Goal: Task Accomplishment & Management: Manage account settings

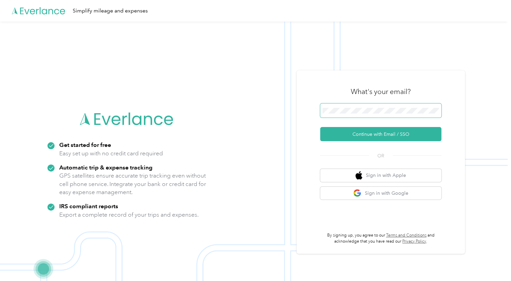
click at [352, 105] on span at bounding box center [380, 110] width 121 height 14
click at [353, 107] on span at bounding box center [380, 110] width 121 height 14
click at [381, 135] on button "Continue with Email / SSO" at bounding box center [380, 134] width 121 height 14
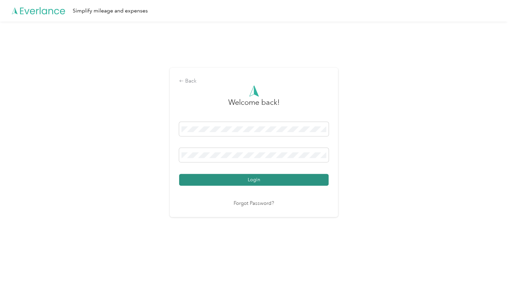
click at [260, 176] on button "Login" at bounding box center [253, 180] width 149 height 12
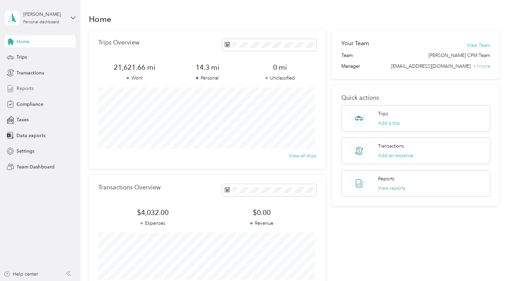
click at [21, 84] on div "Reports" at bounding box center [40, 88] width 71 height 12
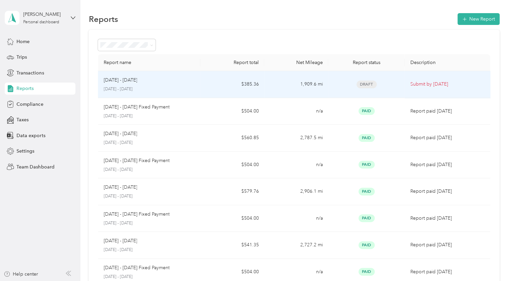
click at [245, 82] on td "$385.36" at bounding box center [232, 84] width 64 height 27
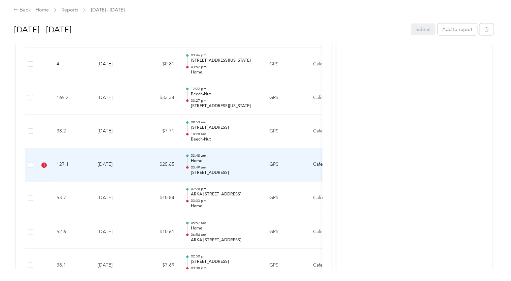
click at [209, 166] on p "05:49 am" at bounding box center [225, 167] width 68 height 5
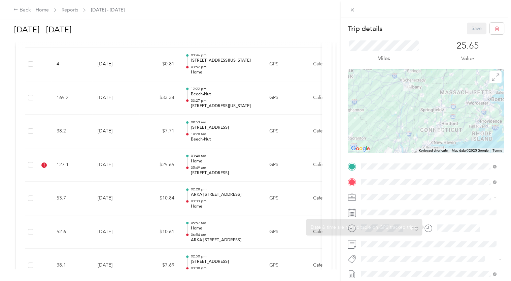
scroll to position [53, 0]
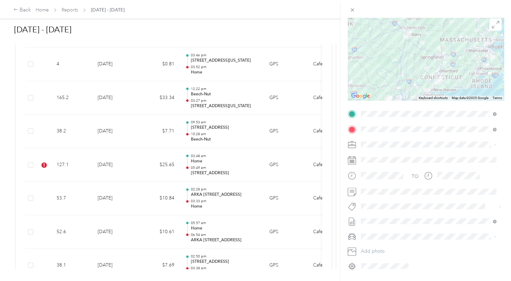
click at [375, 214] on button "Nyiso" at bounding box center [373, 217] width 20 height 8
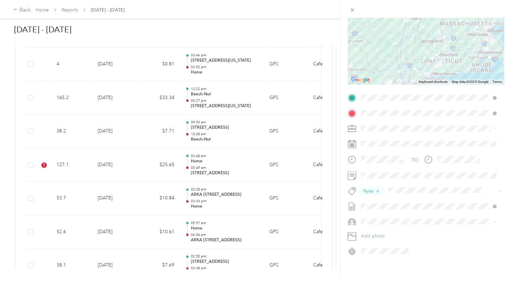
scroll to position [0, 0]
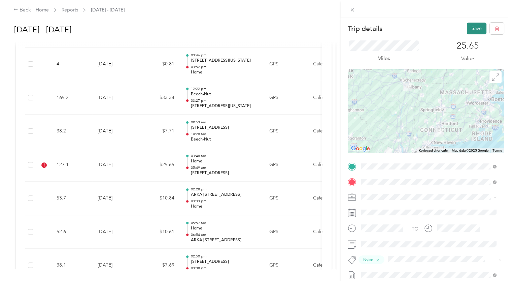
click at [469, 26] on button "Save" at bounding box center [477, 29] width 20 height 12
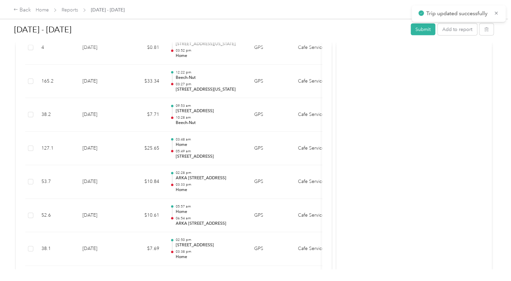
scroll to position [643, 0]
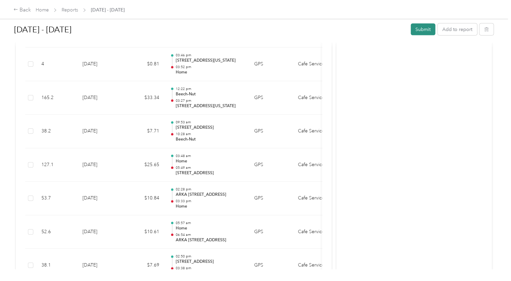
click at [422, 26] on button "Submit" at bounding box center [423, 30] width 25 height 12
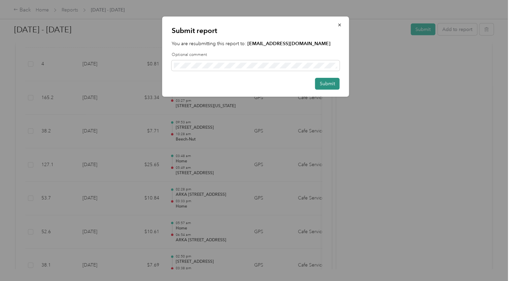
click at [326, 82] on button "Submit" at bounding box center [327, 84] width 25 height 12
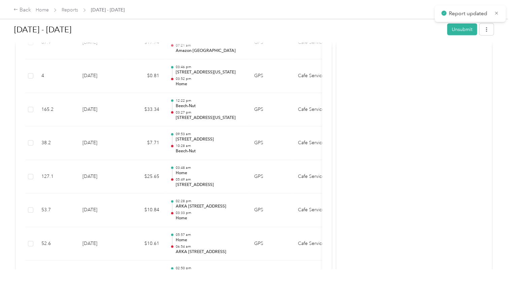
scroll to position [641, 0]
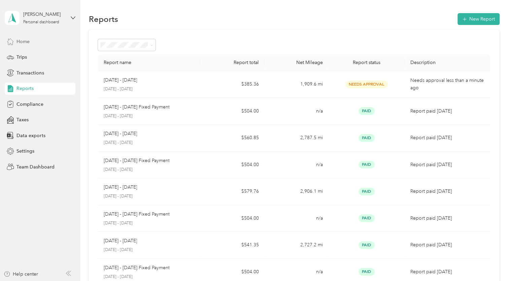
click at [20, 39] on span "Home" at bounding box center [22, 41] width 13 height 7
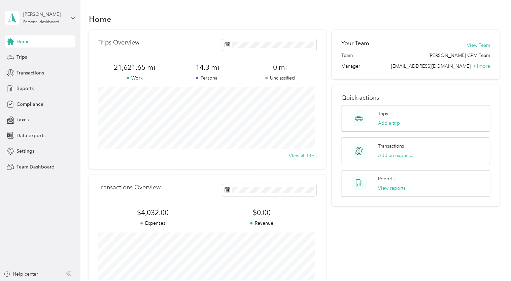
click at [74, 15] on icon at bounding box center [73, 17] width 5 height 5
click at [35, 52] on div "Team dashboard" at bounding box center [29, 55] width 36 height 7
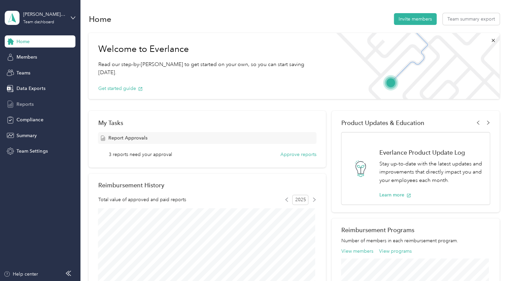
click at [20, 101] on span "Reports" at bounding box center [24, 104] width 17 height 7
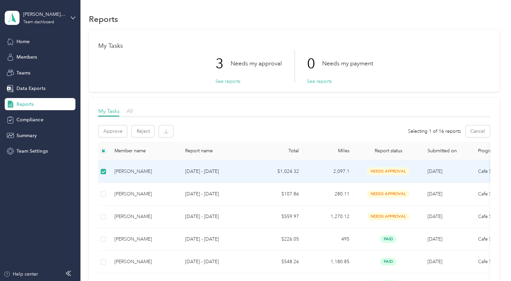
click at [199, 168] on p "[DATE] - [DATE]" at bounding box center [216, 171] width 63 height 7
click at [131, 169] on div "[PERSON_NAME]" at bounding box center [144, 171] width 60 height 7
click at [112, 130] on button "Approve" at bounding box center [112, 131] width 29 height 12
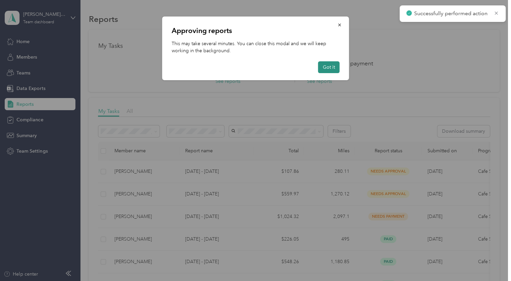
click at [333, 64] on button "Got it" at bounding box center [329, 67] width 22 height 12
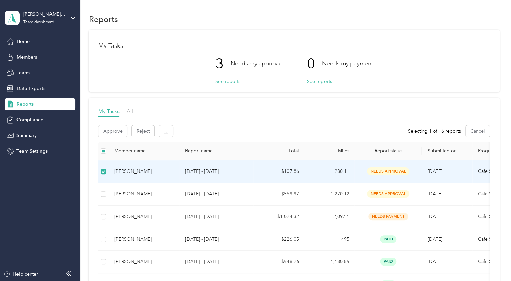
click at [124, 169] on div "[PERSON_NAME]" at bounding box center [144, 171] width 60 height 7
click at [112, 128] on button "Approve" at bounding box center [112, 131] width 29 height 12
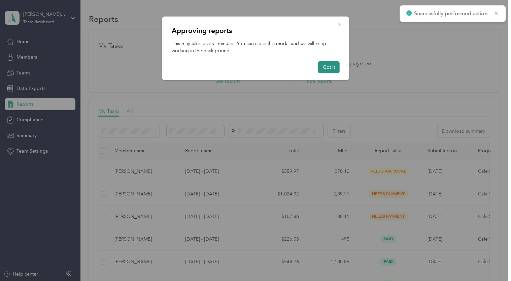
click at [331, 62] on button "Got it" at bounding box center [329, 67] width 22 height 12
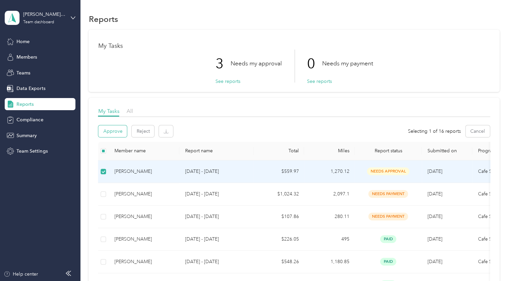
click at [110, 130] on button "Approve" at bounding box center [112, 131] width 29 height 12
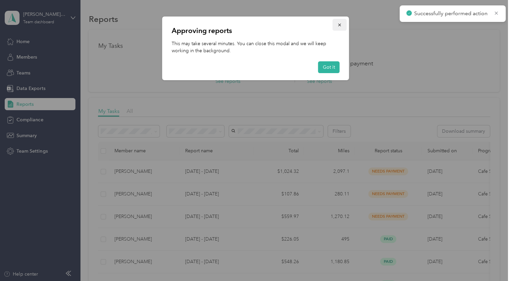
click at [339, 24] on icon "button" at bounding box center [339, 25] width 5 height 5
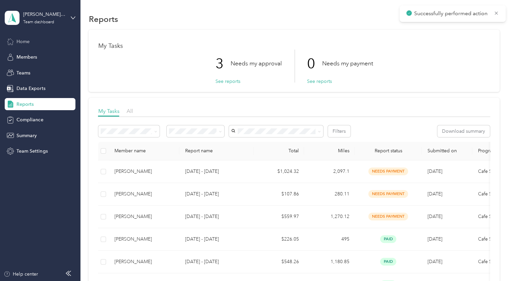
click at [24, 41] on span "Home" at bounding box center [22, 41] width 13 height 7
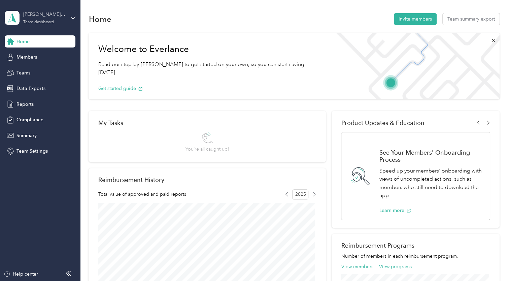
click at [32, 13] on div "[PERSON_NAME] CPM Team" at bounding box center [44, 14] width 42 height 7
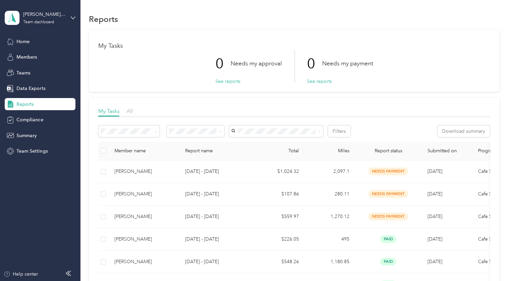
click at [137, 34] on icon at bounding box center [139, 33] width 5 height 5
click at [26, 39] on span "Home" at bounding box center [22, 41] width 13 height 7
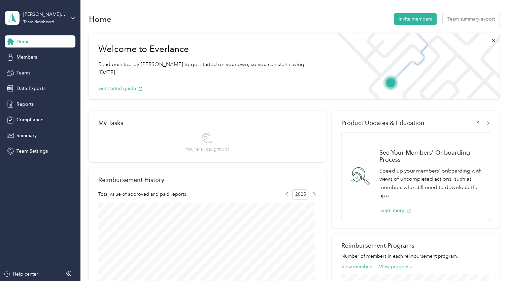
click at [75, 15] on icon at bounding box center [73, 17] width 5 height 5
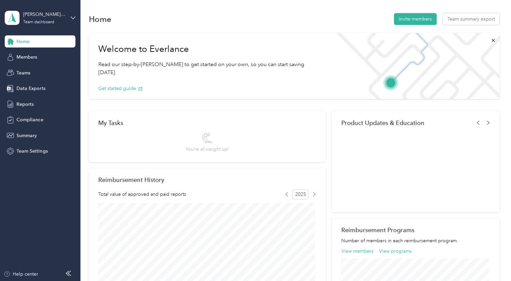
click at [33, 68] on div "Personal dashboard" at bounding box center [32, 67] width 42 height 7
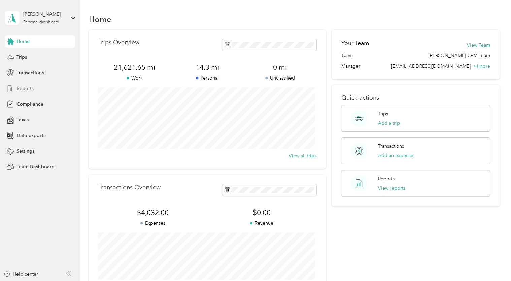
click at [22, 84] on div "Reports" at bounding box center [40, 88] width 71 height 12
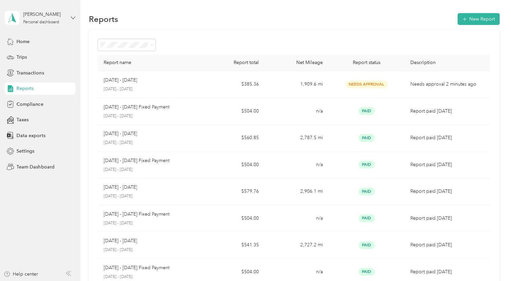
click at [71, 15] on icon at bounding box center [73, 17] width 5 height 5
click at [32, 69] on div "Personal dashboard" at bounding box center [33, 68] width 44 height 7
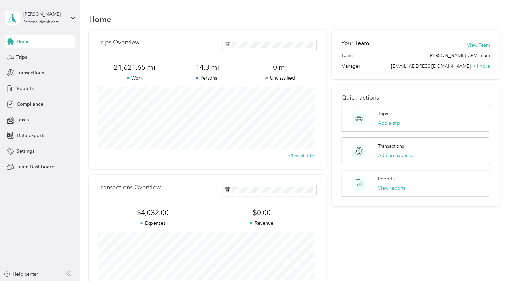
scroll to position [88, 0]
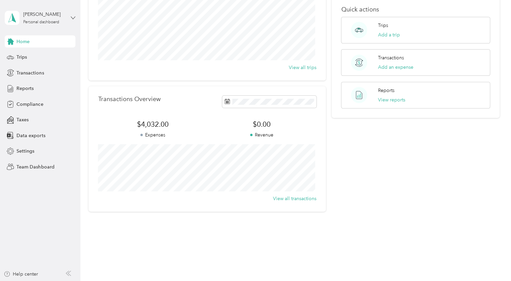
click at [75, 16] on icon at bounding box center [73, 17] width 4 height 2
click at [33, 51] on div "Team dashboard" at bounding box center [76, 55] width 132 height 12
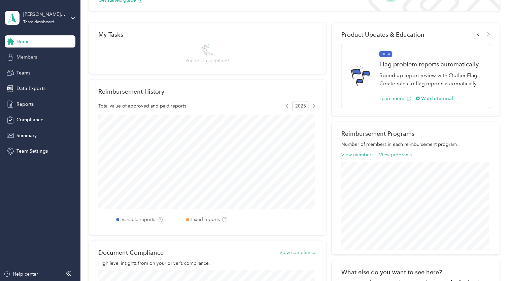
click at [25, 56] on span "Members" at bounding box center [26, 57] width 21 height 7
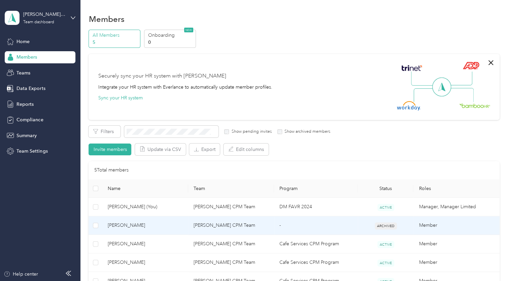
scroll to position [55, 0]
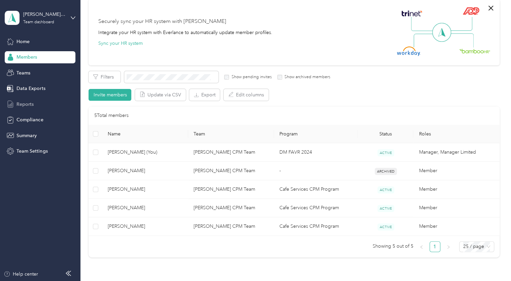
click at [22, 104] on span "Reports" at bounding box center [24, 104] width 17 height 7
